Goal: Entertainment & Leisure: Consume media (video, audio)

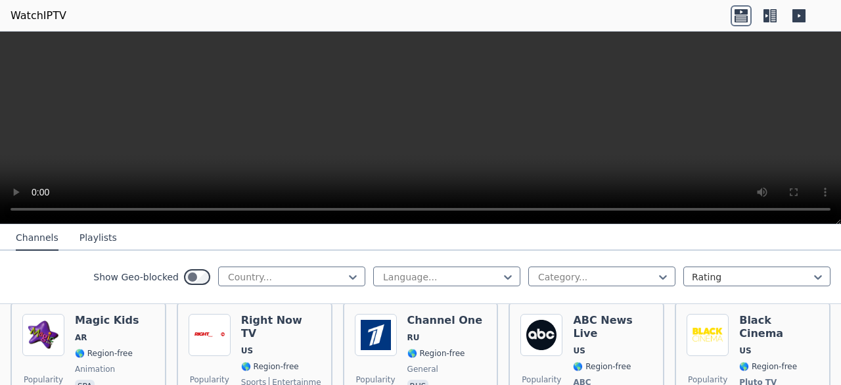
scroll to position [3092, 0]
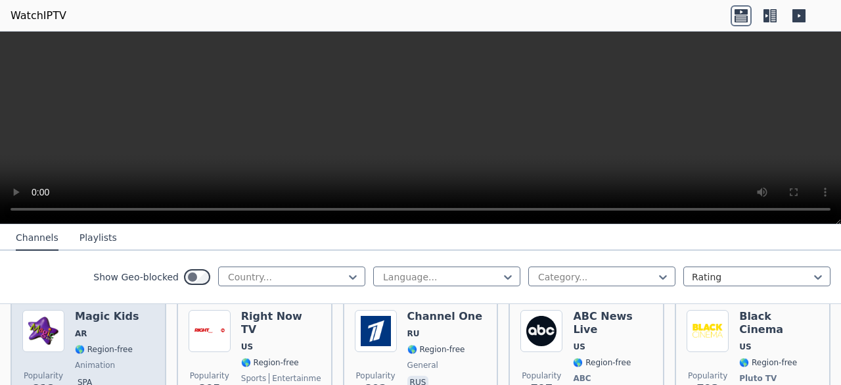
click at [46, 318] on div "Popularity 818" at bounding box center [43, 365] width 42 height 110
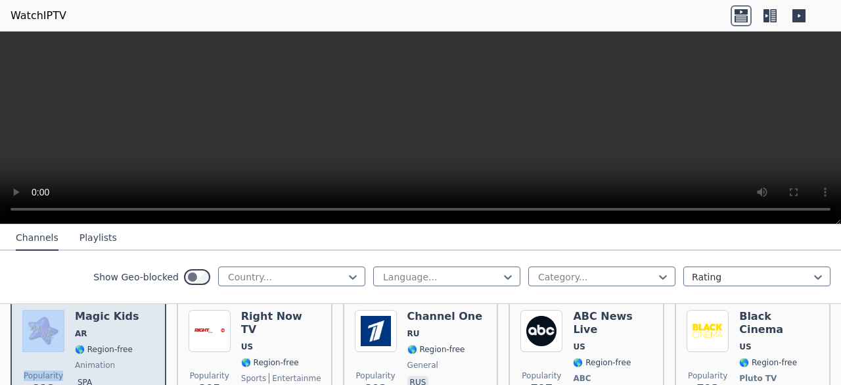
click at [46, 318] on div "Popularity 818" at bounding box center [43, 365] width 42 height 110
click at [118, 360] on span "animation" at bounding box center [107, 365] width 64 height 11
click at [121, 360] on span "animation" at bounding box center [107, 365] width 64 height 11
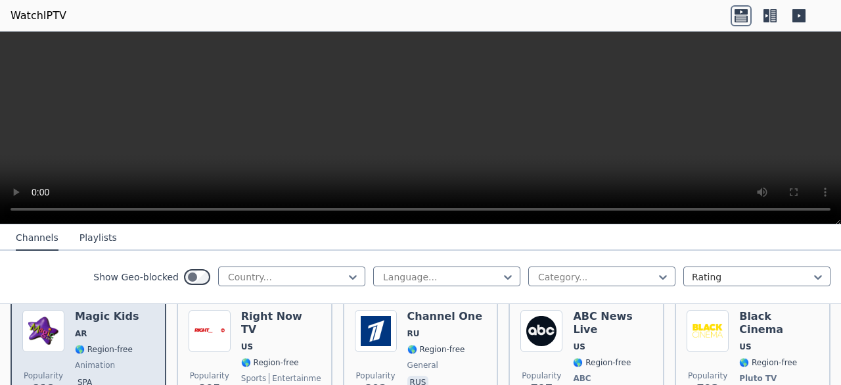
click at [121, 360] on span "animation" at bounding box center [107, 365] width 64 height 11
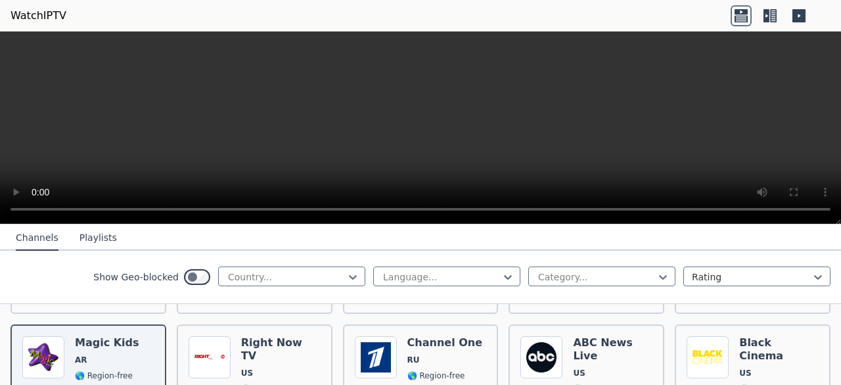
scroll to position [3040, 0]
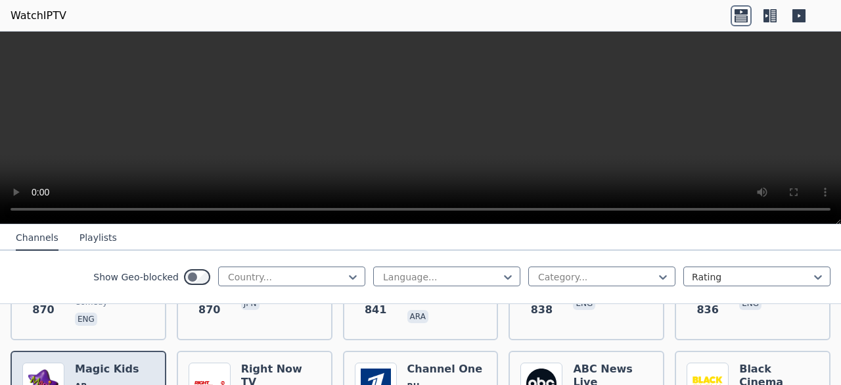
click at [110, 362] on h6 "Magic Kids" at bounding box center [107, 368] width 64 height 13
click at [30, 362] on img at bounding box center [43, 383] width 42 height 42
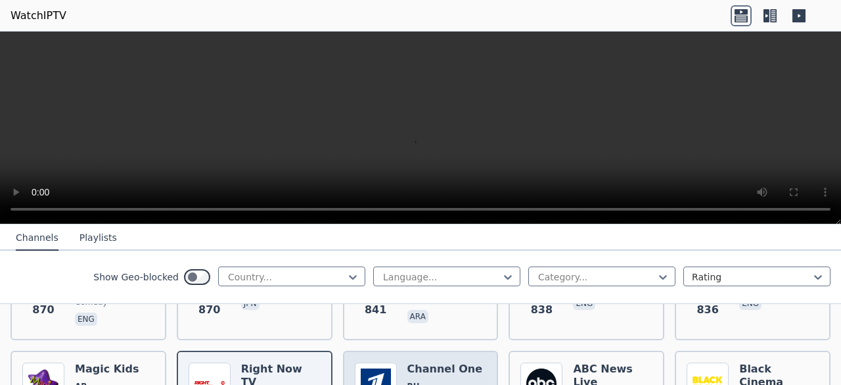
click at [440, 381] on span "RU" at bounding box center [445, 386] width 75 height 11
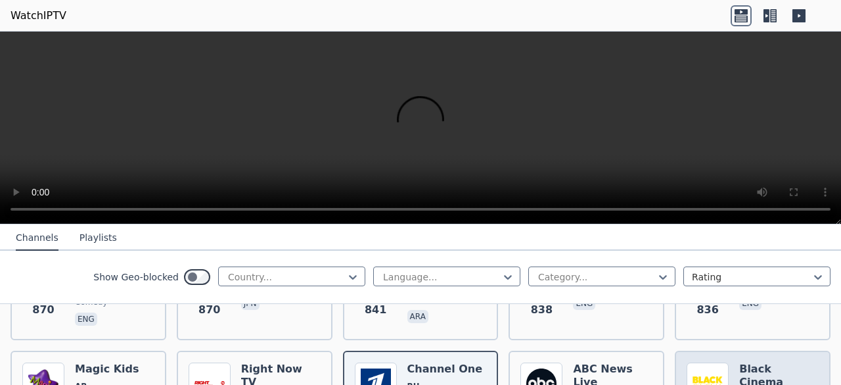
click at [768, 362] on h6 "Black Cinema" at bounding box center [780, 375] width 80 height 26
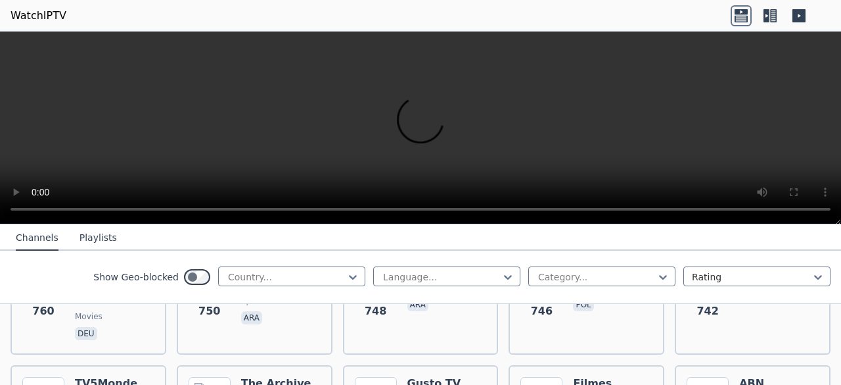
scroll to position [3485, 0]
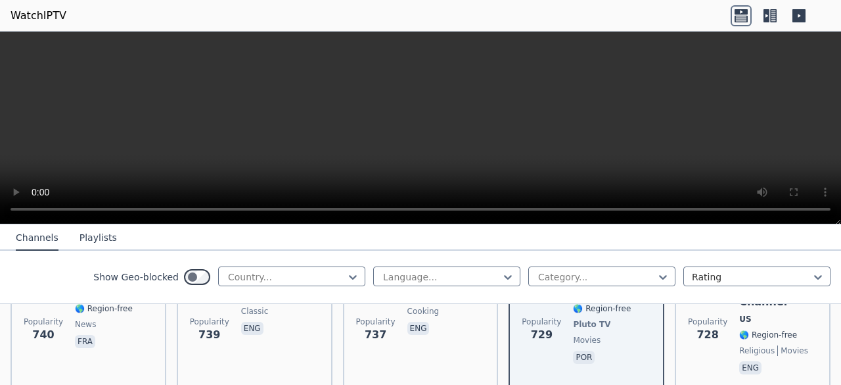
scroll to position [3575, 0]
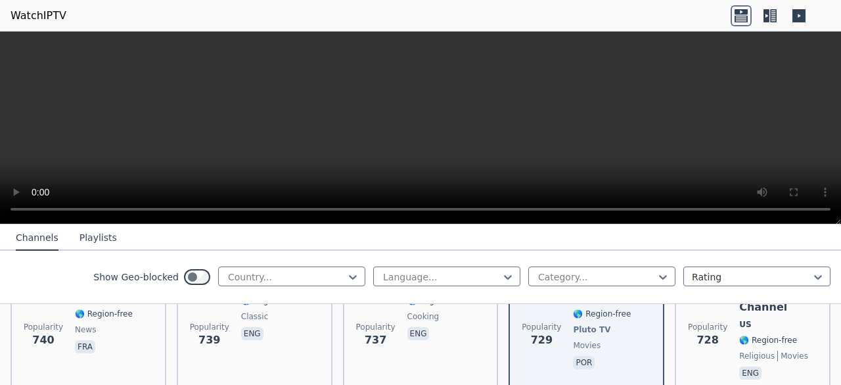
drag, startPoint x: 734, startPoint y: 339, endPoint x: 730, endPoint y: 327, distance: 11.9
click at [730, 327] on div "Popularity 12430 HBO 2 East US 🌎 Region-free HBO movies series eng spa Populari…" at bounding box center [420, 343] width 841 height 6941
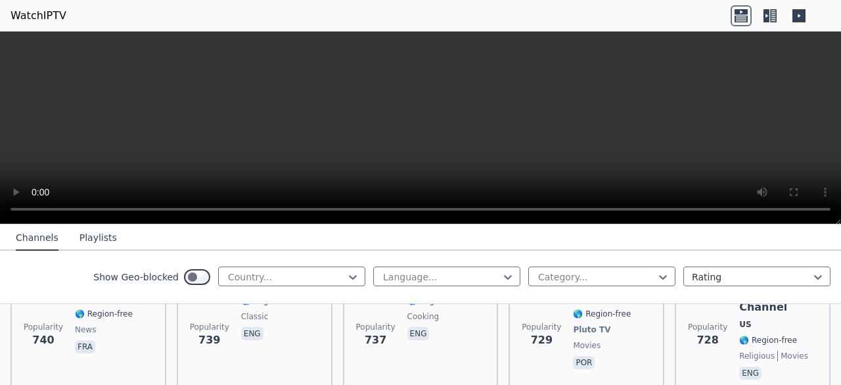
scroll to position [11, 0]
